Goal: Navigation & Orientation: Find specific page/section

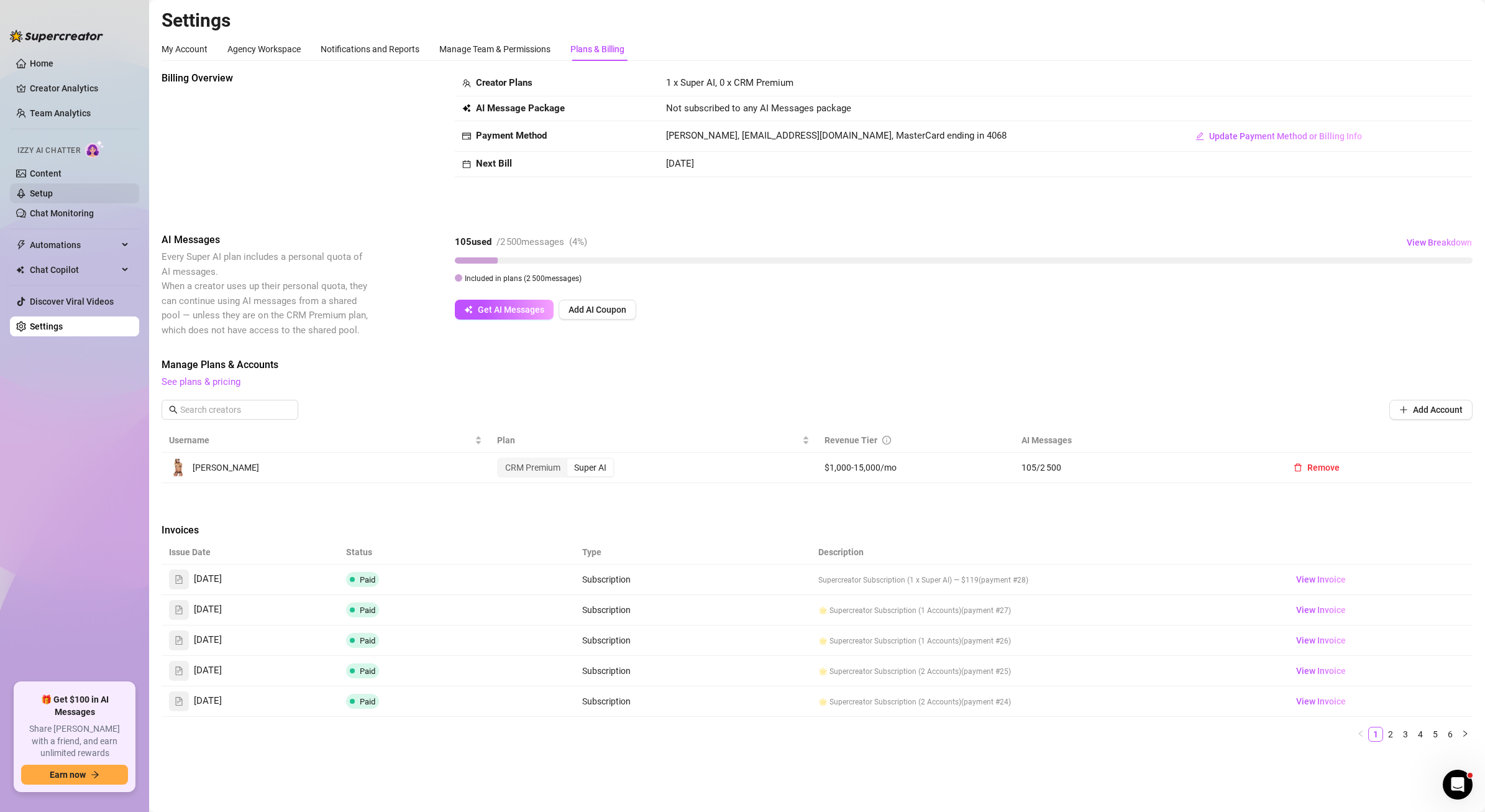
click at [49, 190] on link "Setup" at bounding box center [42, 193] width 23 height 10
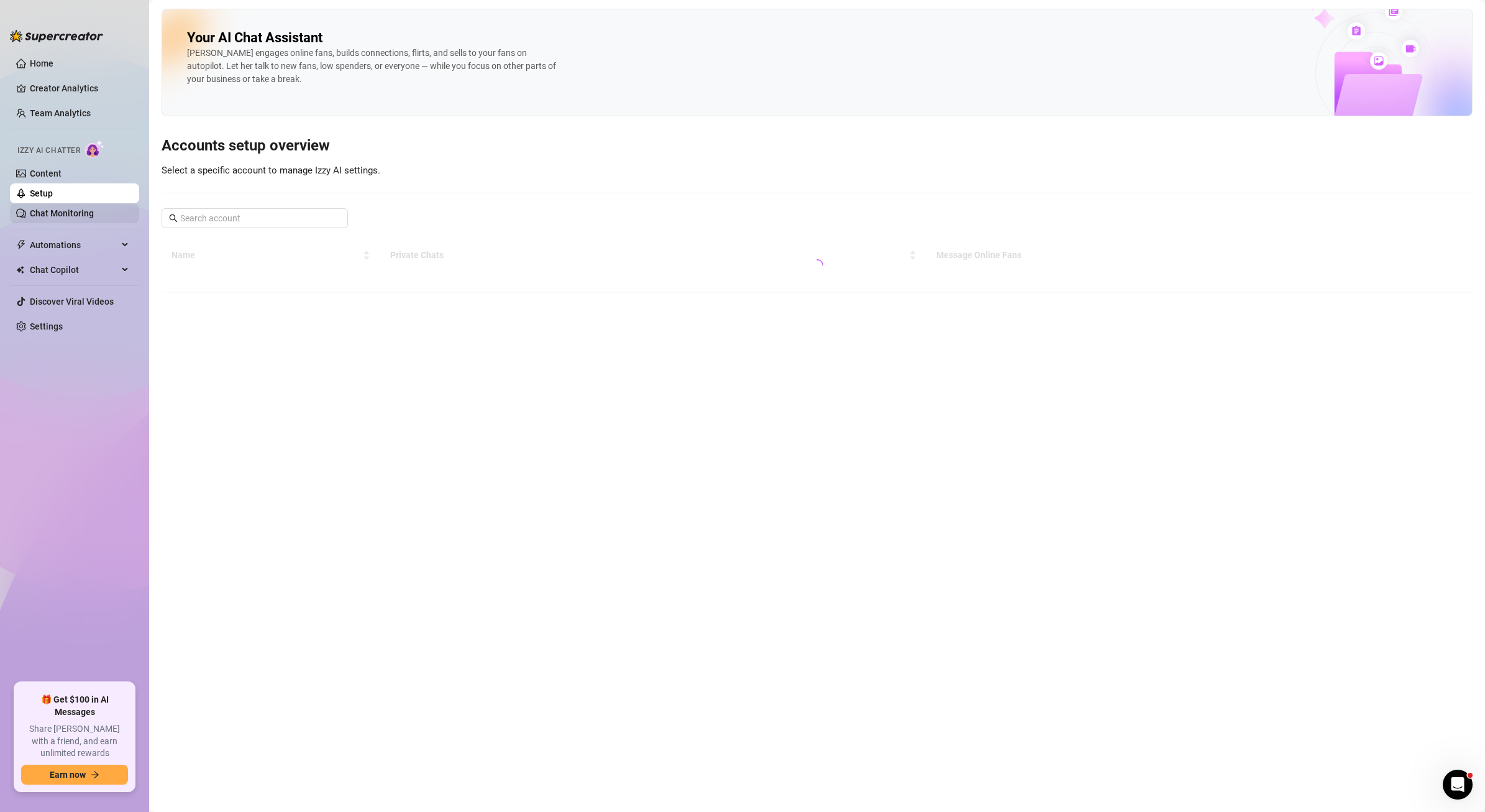
click at [50, 217] on link "Chat Monitoring" at bounding box center [62, 213] width 64 height 10
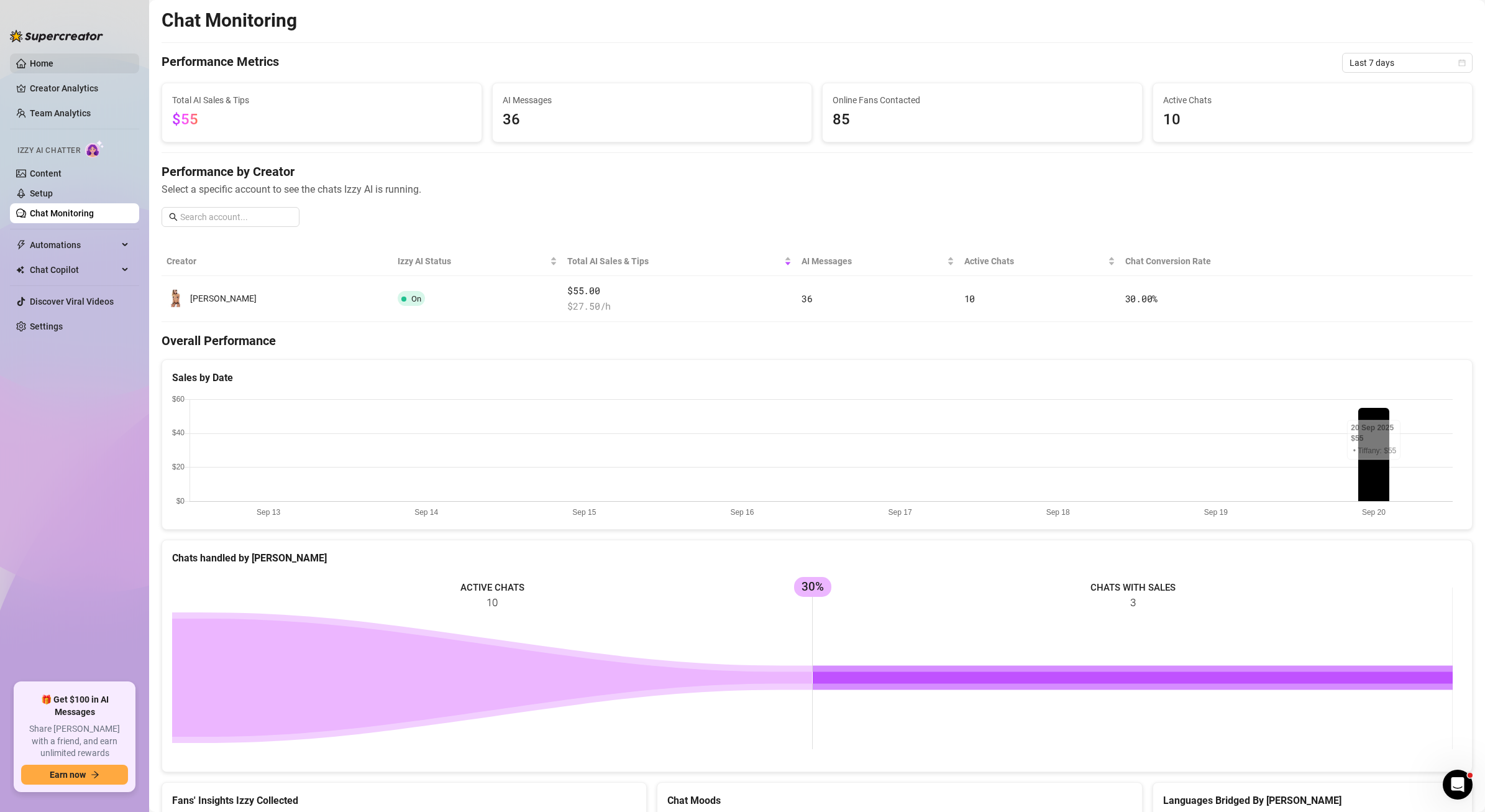
click at [33, 62] on link "Home" at bounding box center [42, 63] width 24 height 10
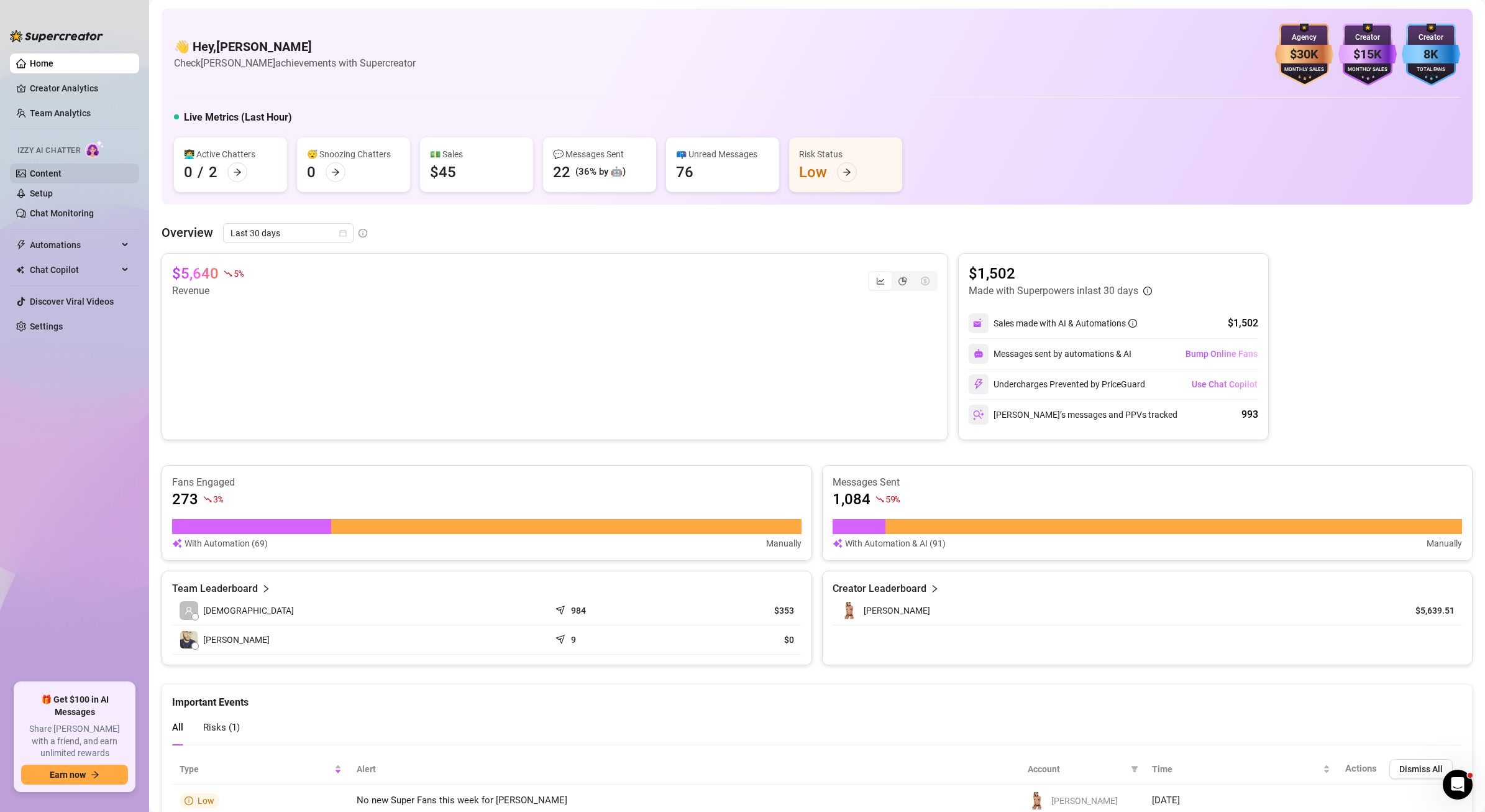
click at [48, 169] on link "Content" at bounding box center [45, 173] width 31 height 10
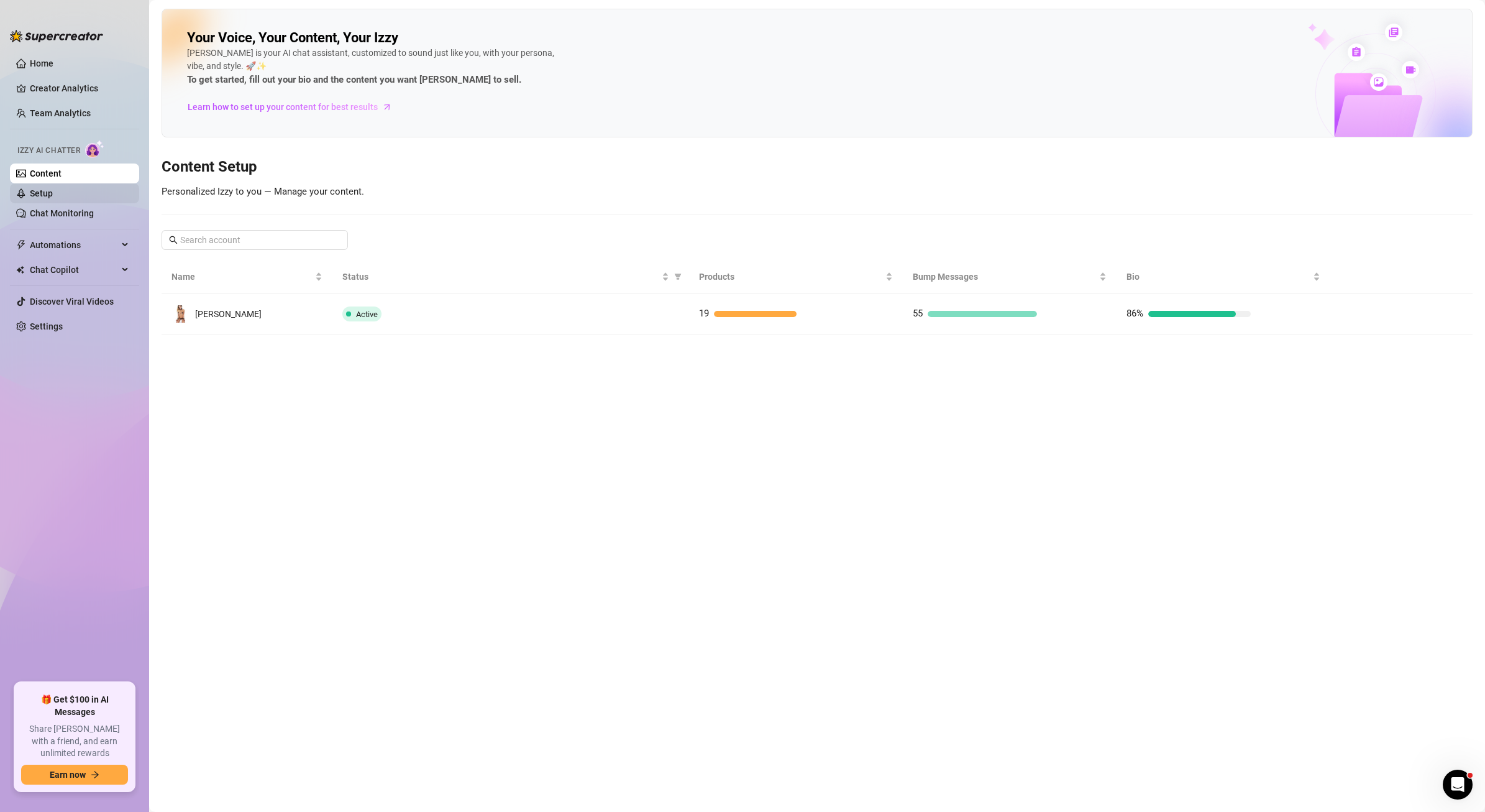
click at [48, 198] on link "Setup" at bounding box center [42, 193] width 23 height 10
